Goal: Use online tool/utility: Utilize a website feature to perform a specific function

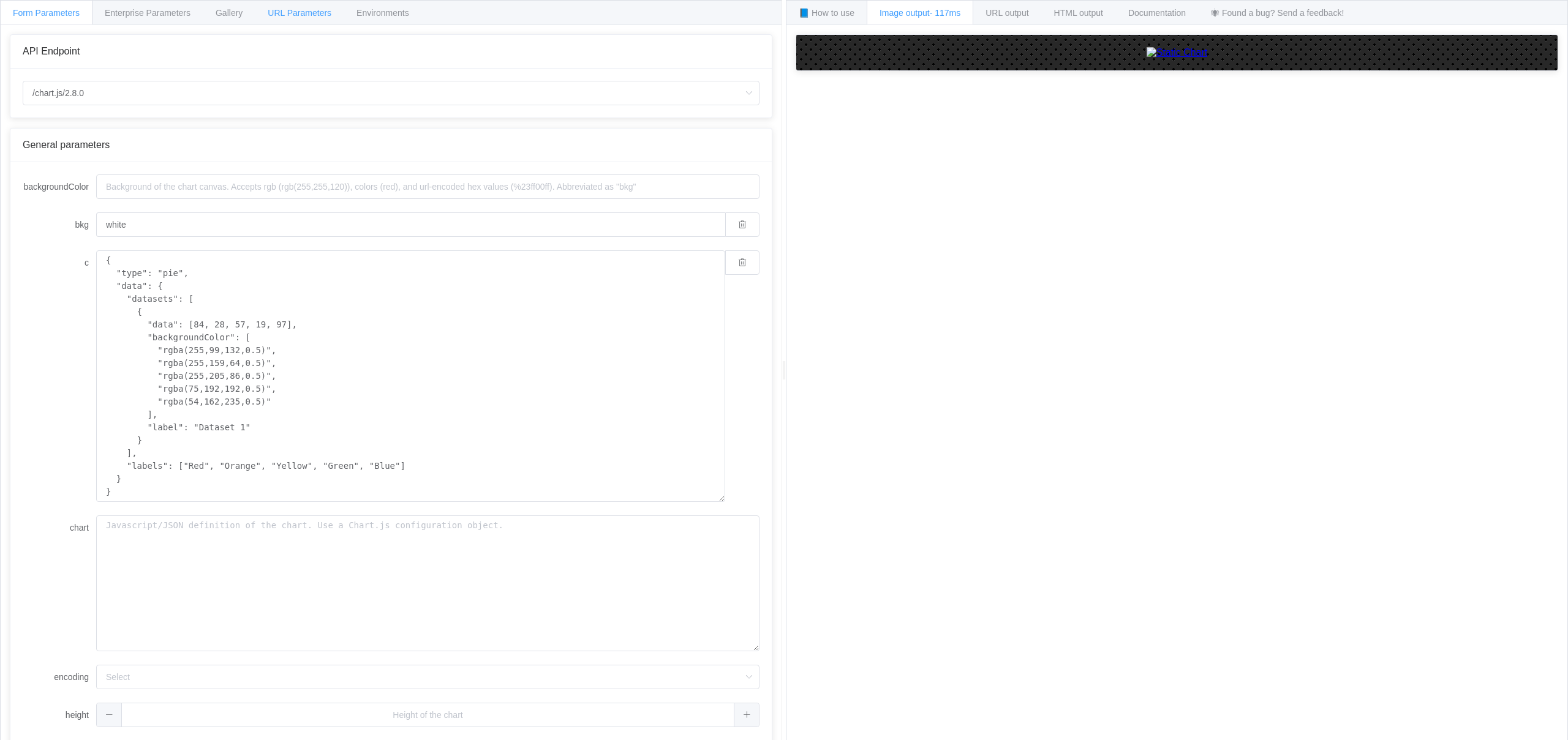
click at [307, 19] on div "URL Parameters" at bounding box center [299, 12] width 89 height 25
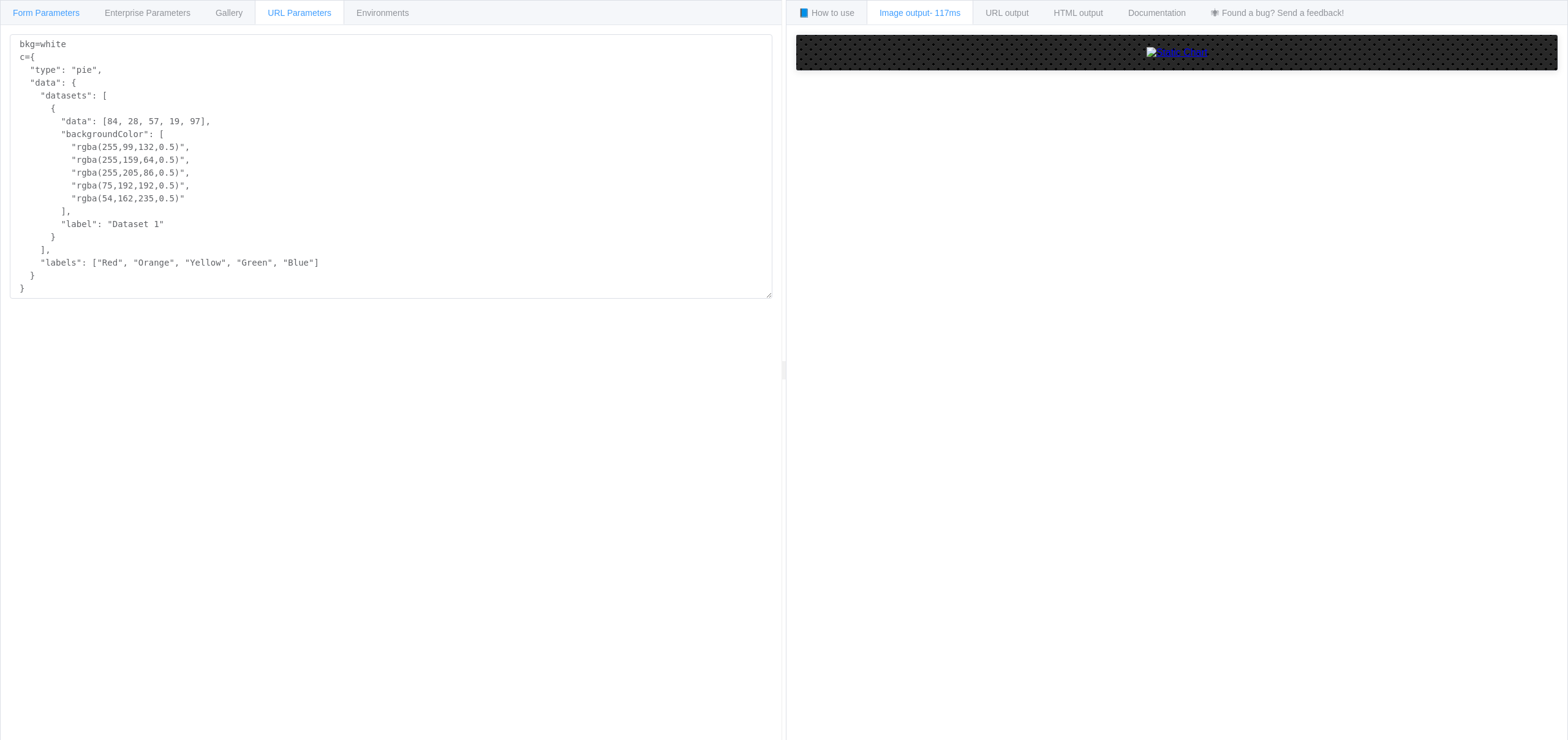
click at [38, 17] on span "Form Parameters" at bounding box center [46, 13] width 67 height 10
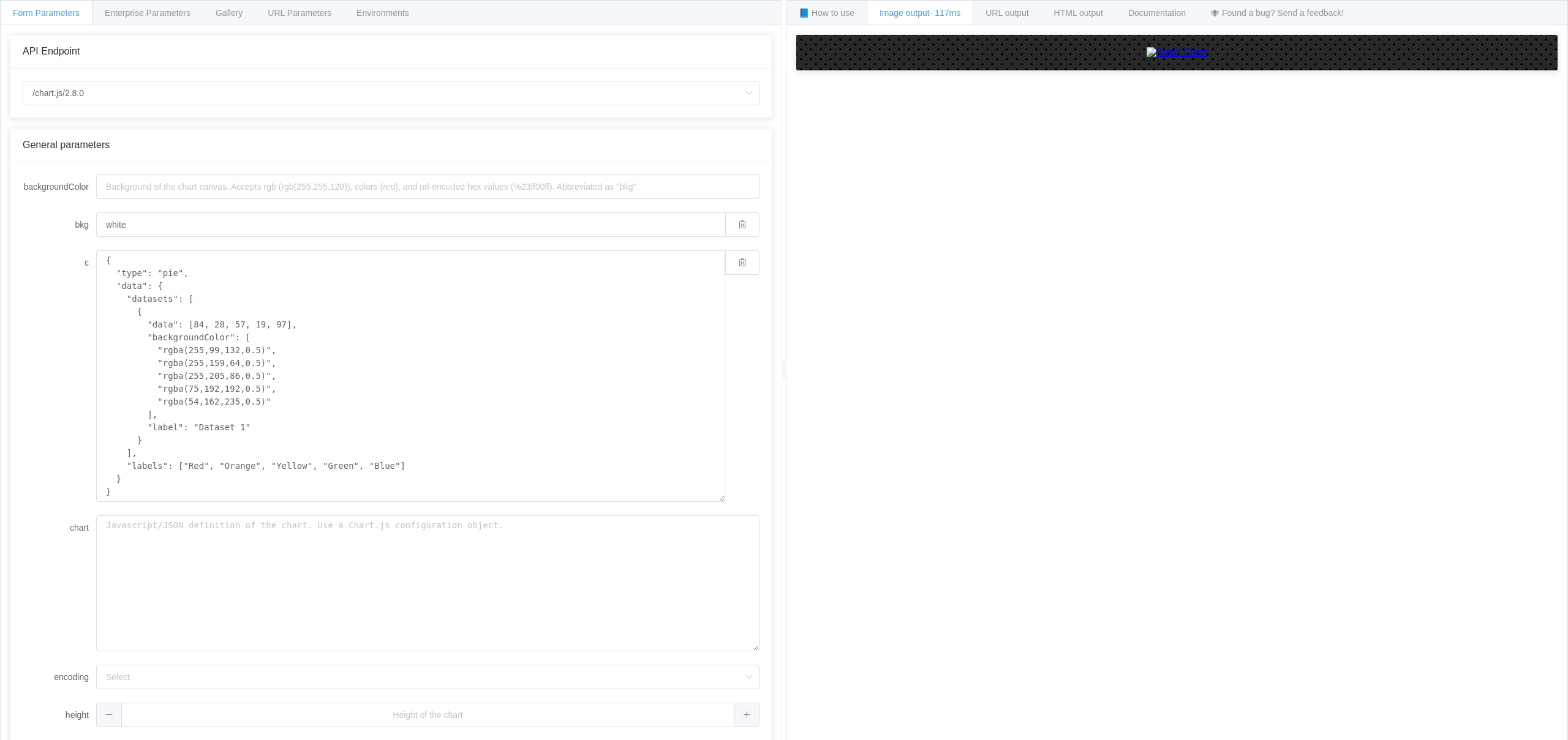
click at [584, 53] on div "API Endpoint" at bounding box center [391, 51] width 737 height 11
click at [836, 17] on span "📘 How to use" at bounding box center [827, 13] width 56 height 10
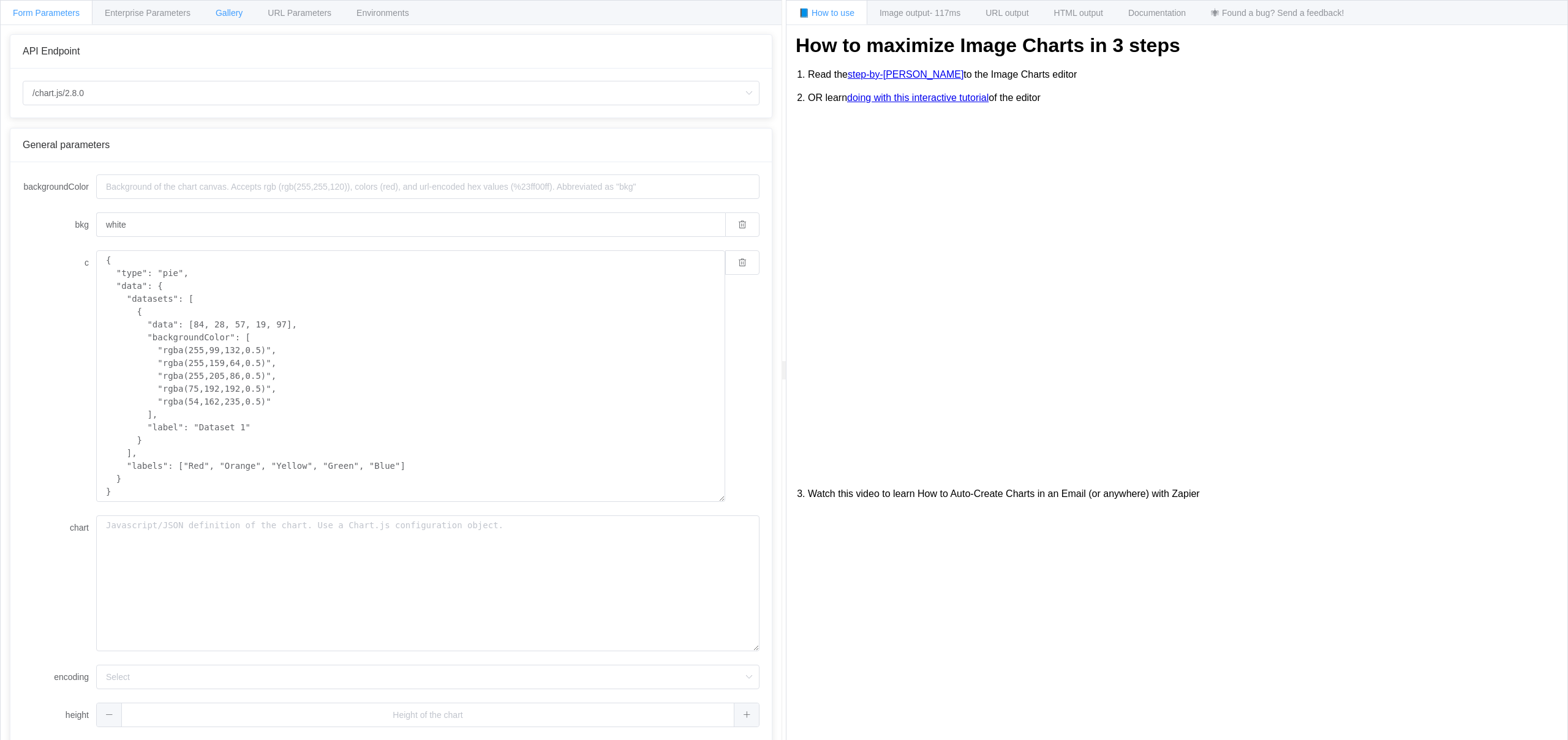
click at [216, 12] on div "Gallery" at bounding box center [229, 12] width 52 height 25
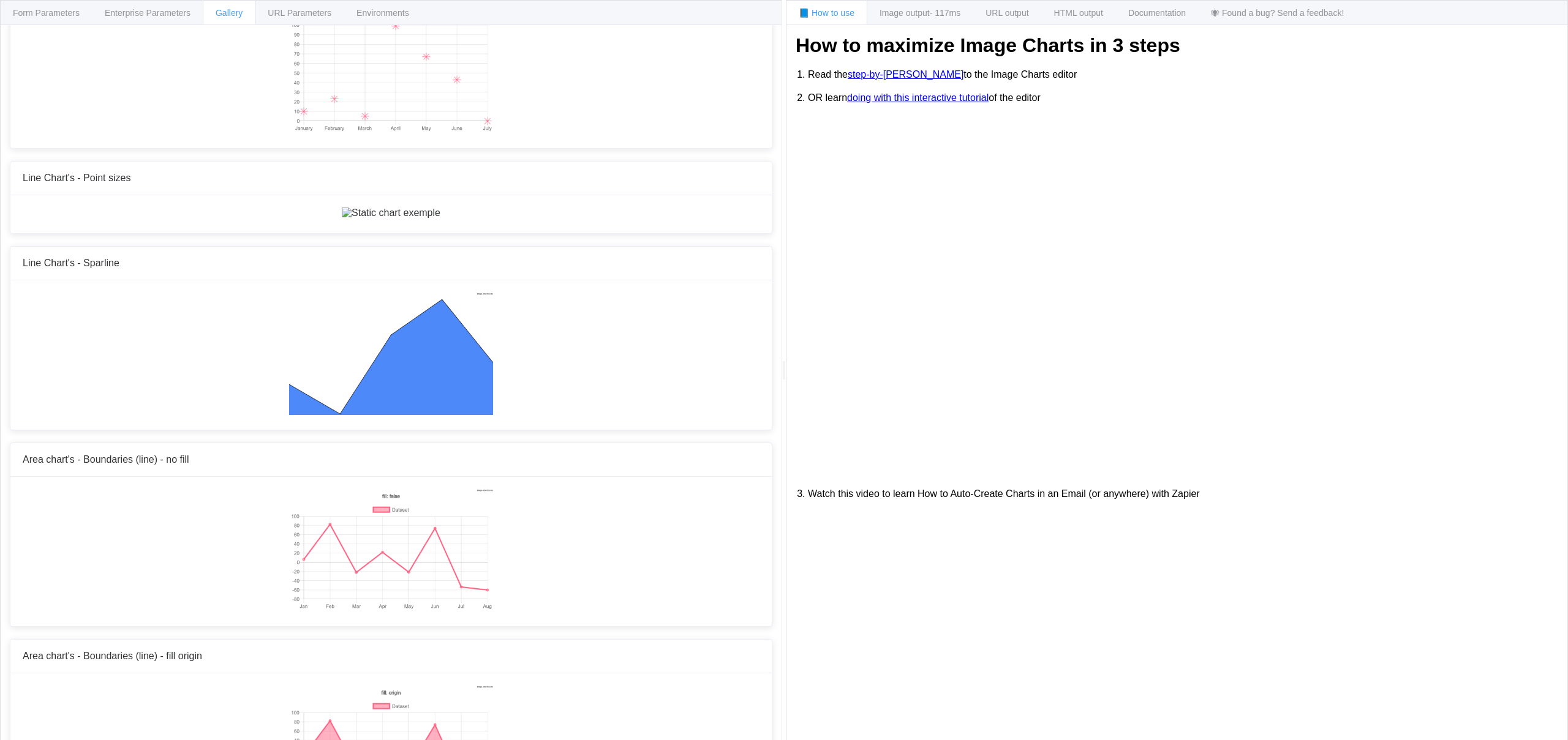
scroll to position [1825, 0]
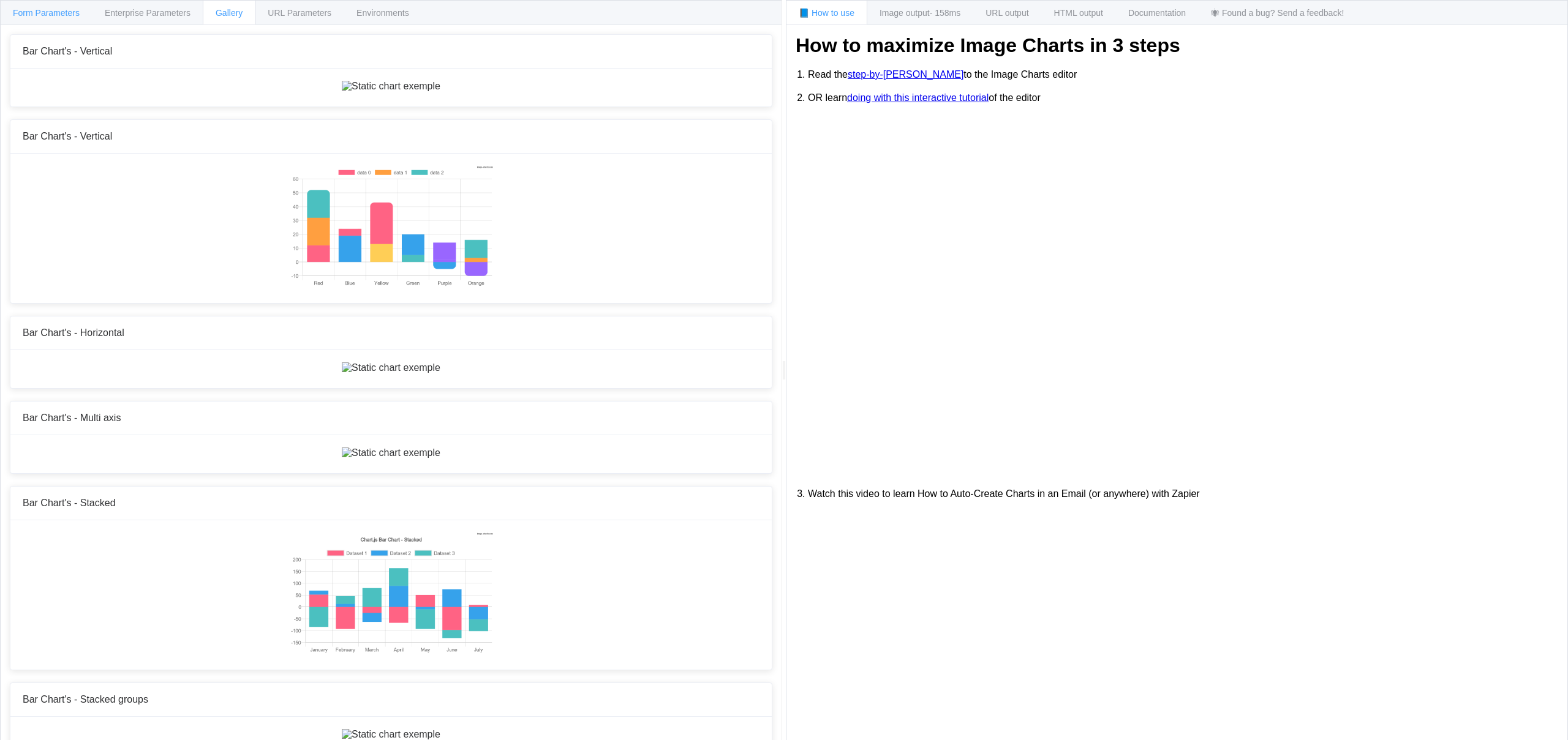
click at [33, 11] on span "Form Parameters" at bounding box center [46, 13] width 67 height 10
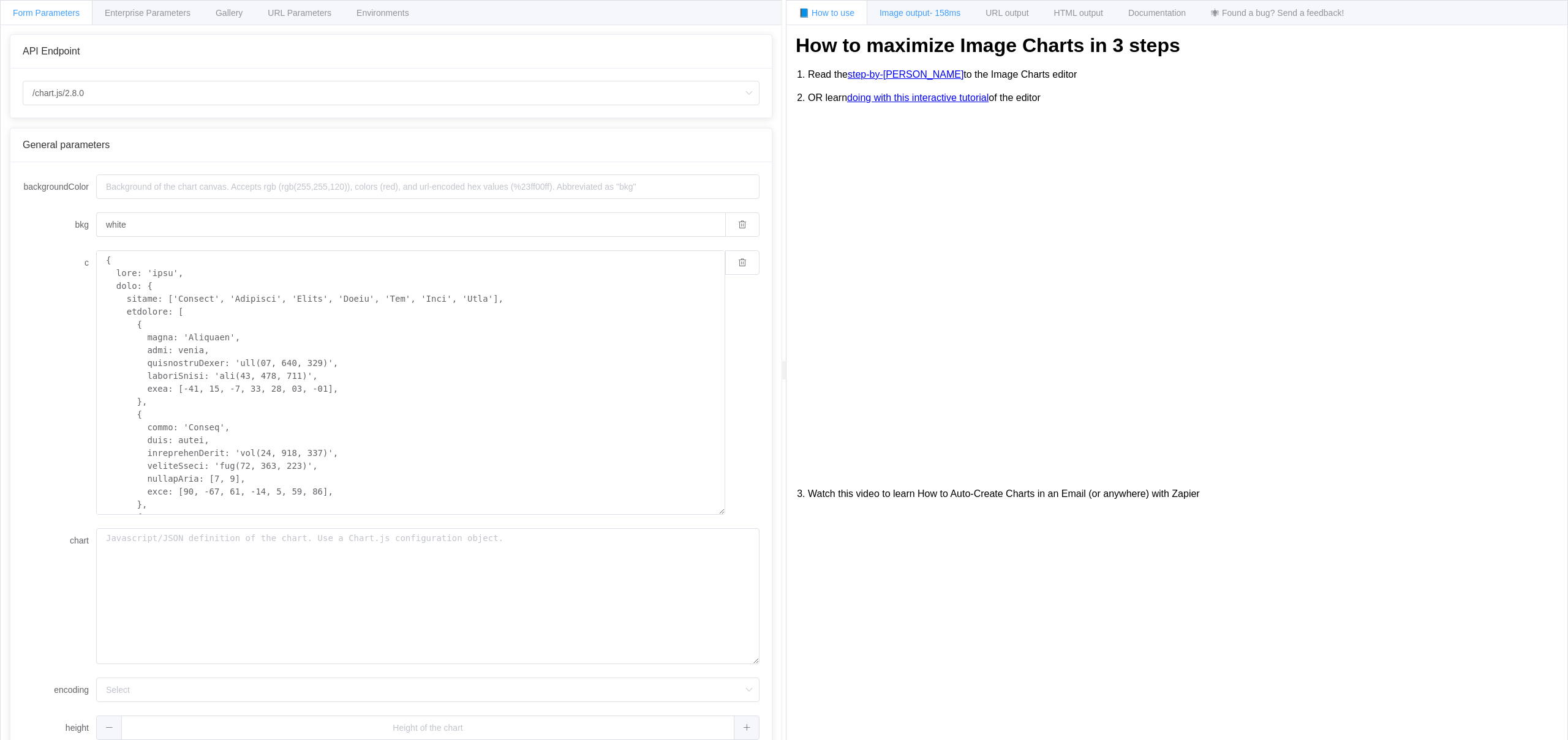
click at [900, 19] on div "Image output - 158ms" at bounding box center [920, 12] width 107 height 25
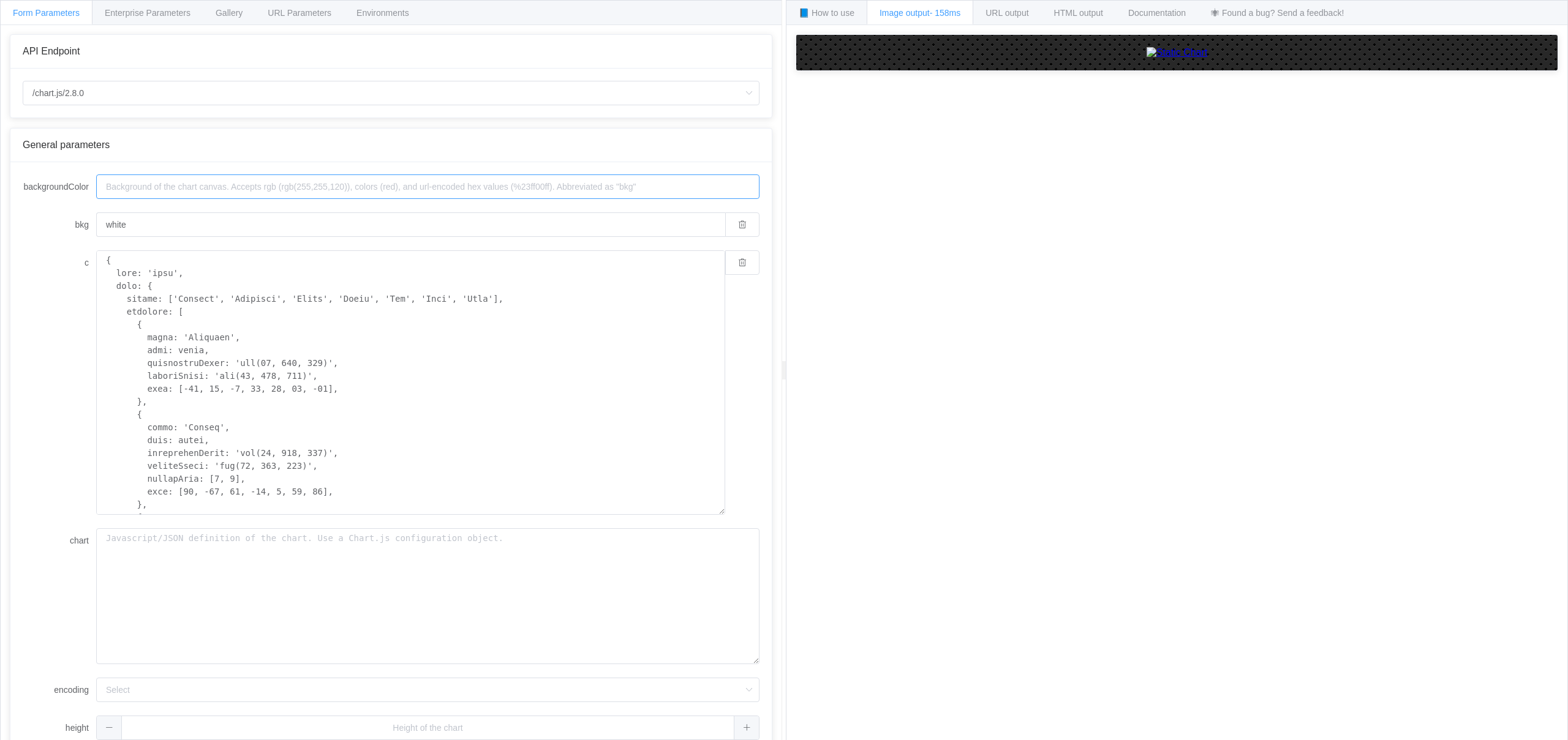
click at [195, 186] on input "backgroundColor" at bounding box center [428, 186] width 663 height 25
click at [138, 185] on input "backgroundColor" at bounding box center [428, 186] width 663 height 25
click at [138, 185] on input "backgroundColor" at bounding box center [428, 186] width 663 height 25
click at [139, 188] on input "backgroundColor" at bounding box center [428, 186] width 663 height 25
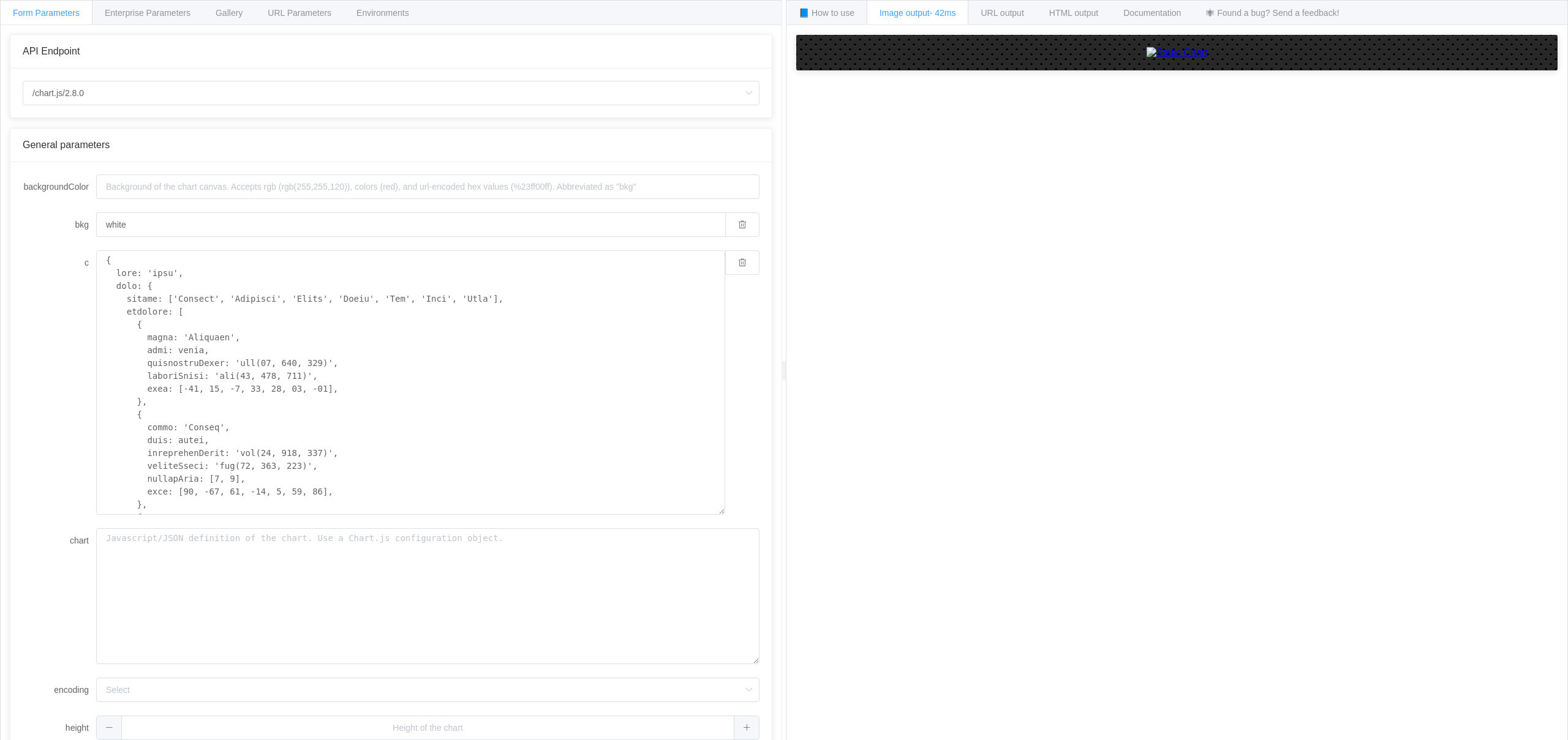
click at [58, 339] on div "c" at bounding box center [391, 383] width 737 height 264
click at [189, 225] on input "white" at bounding box center [411, 224] width 629 height 25
click at [194, 190] on input "backgroundColor" at bounding box center [428, 186] width 663 height 25
click at [201, 226] on input "white" at bounding box center [411, 224] width 629 height 25
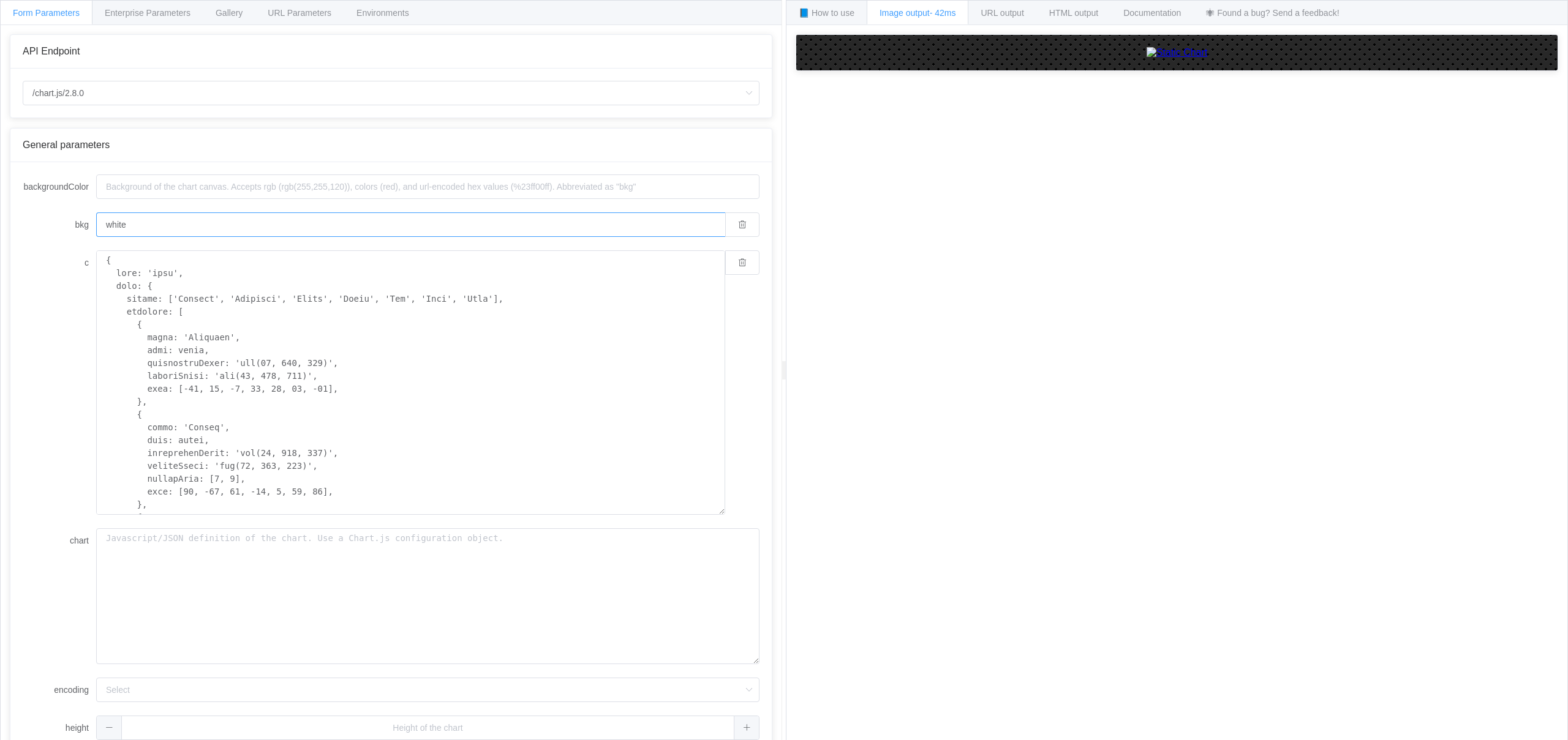
click at [201, 226] on input "white" at bounding box center [411, 224] width 629 height 25
type input "r"
type input "white"
click at [56, 248] on form "backgroundColor bkg white c chart encoding url base64 height width" at bounding box center [391, 477] width 737 height 604
